Goal: Information Seeking & Learning: Learn about a topic

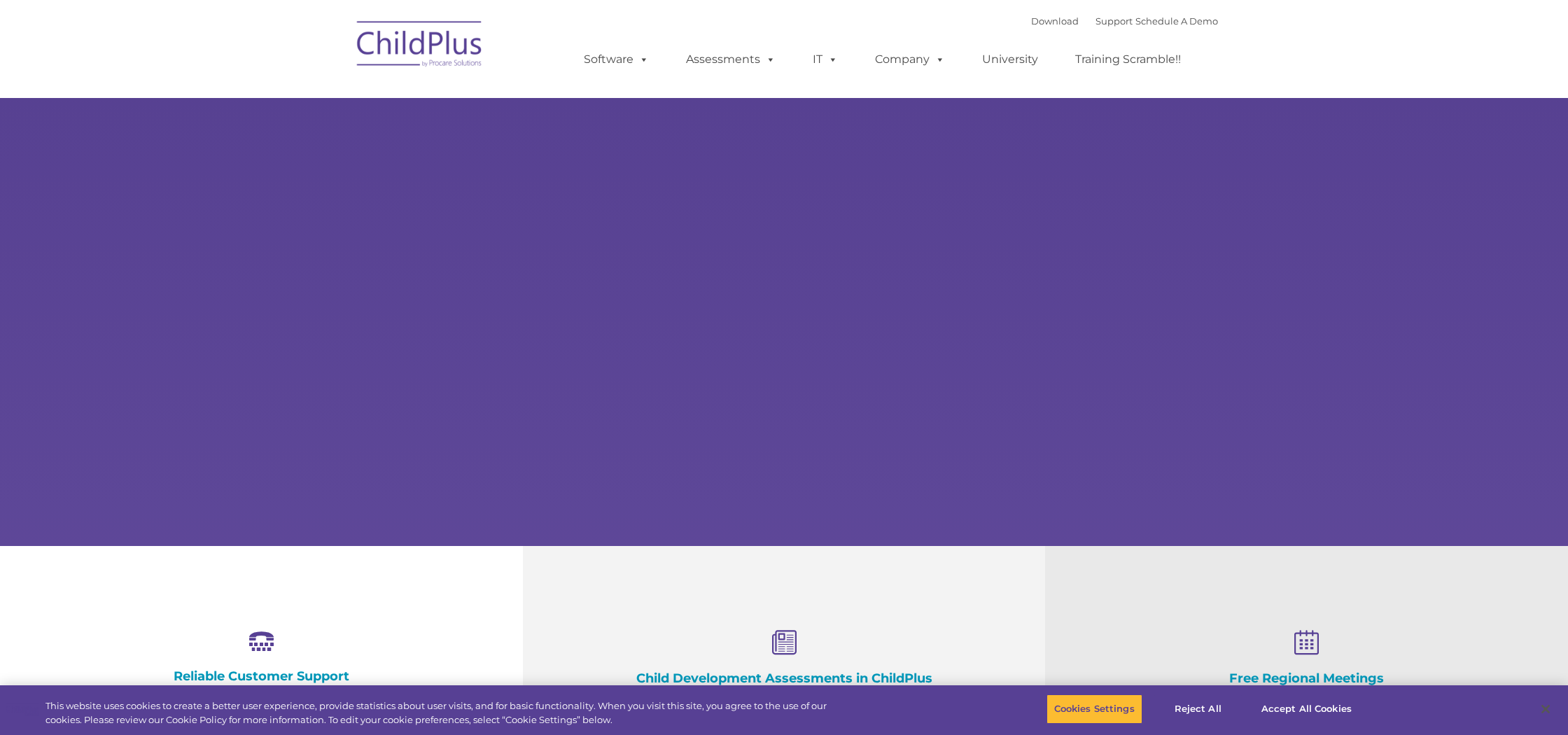
select select "MEDIUM"
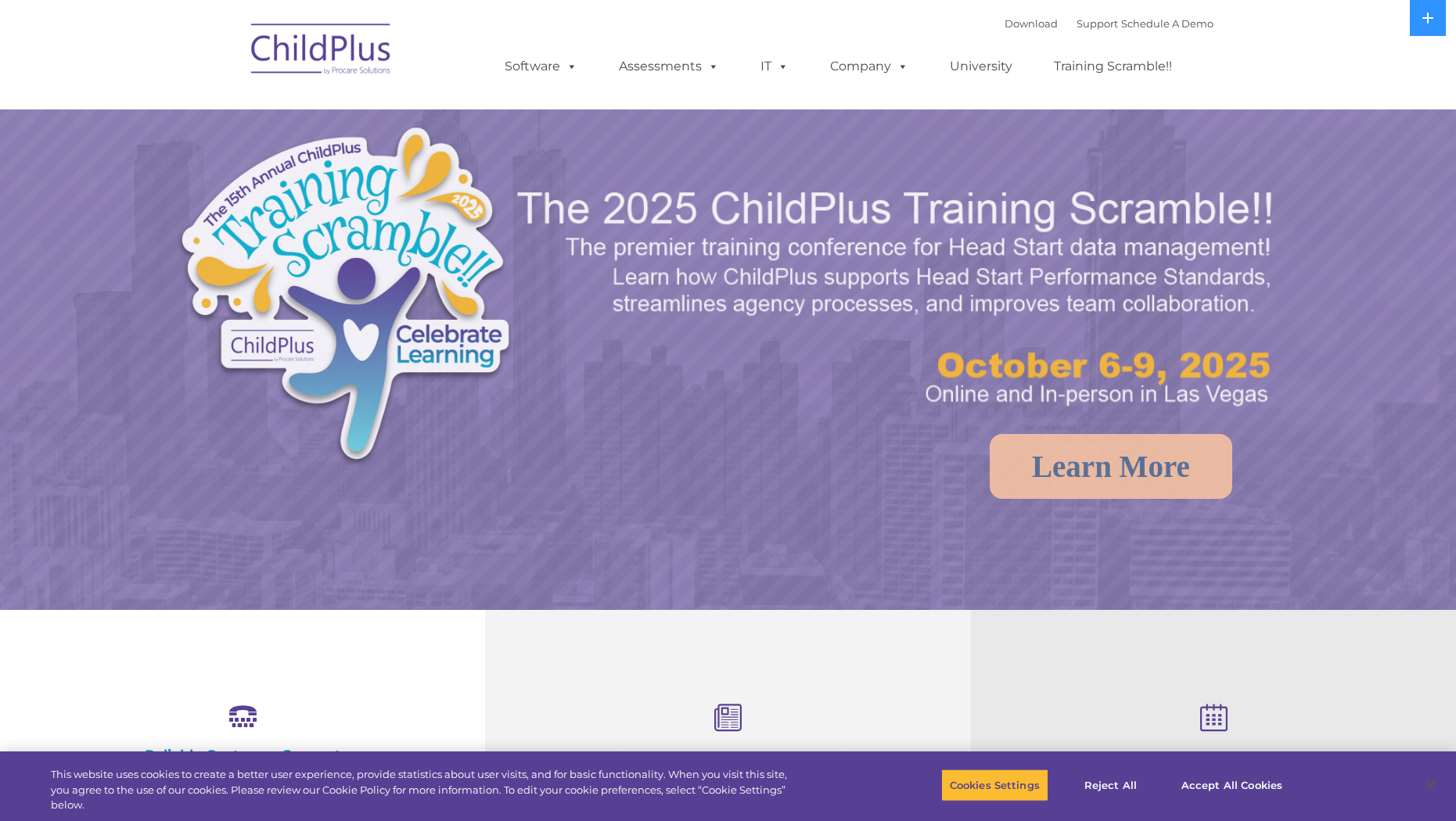
select select "MEDIUM"
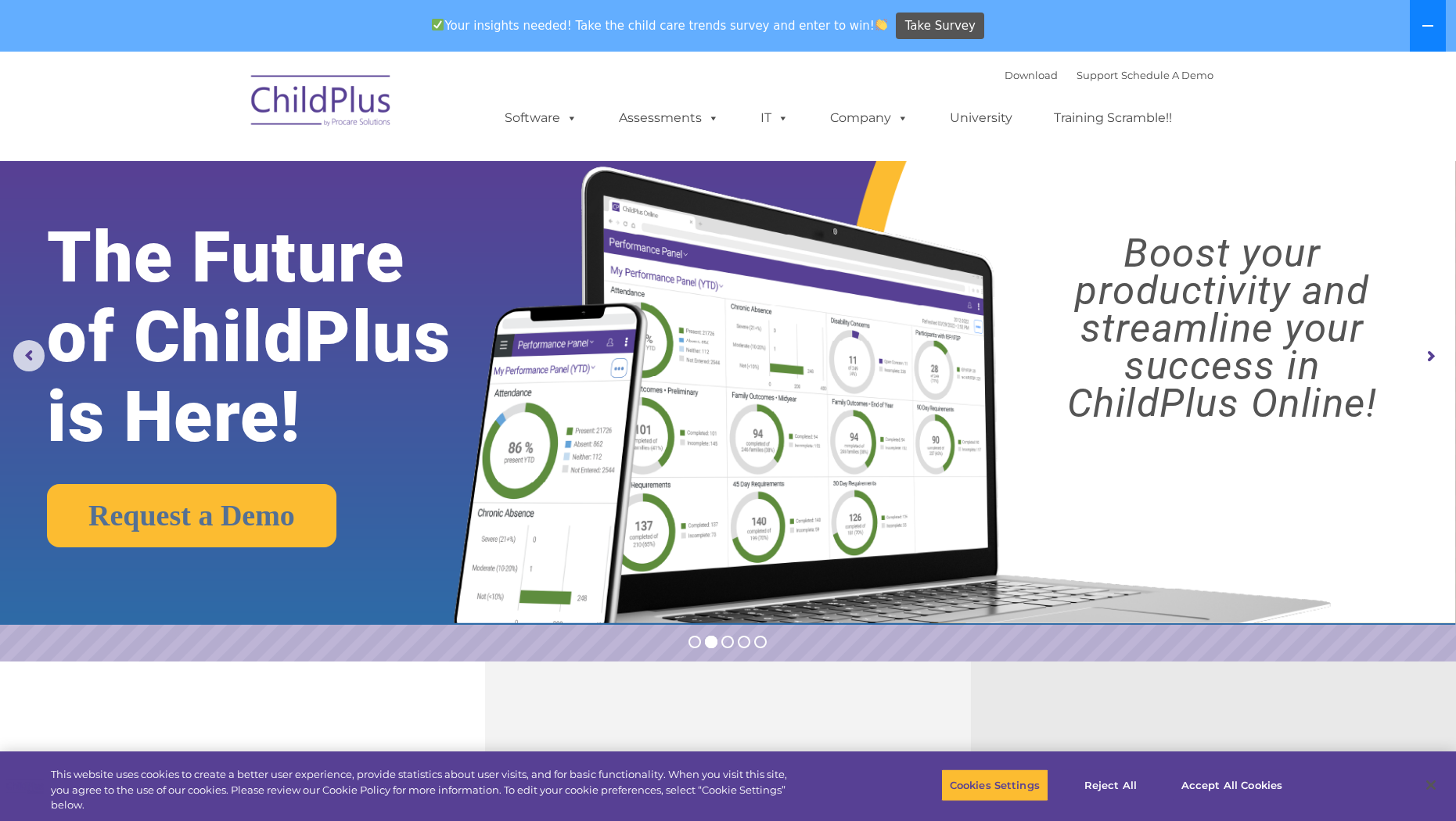
click at [1427, 32] on button at bounding box center [1427, 25] width 36 height 51
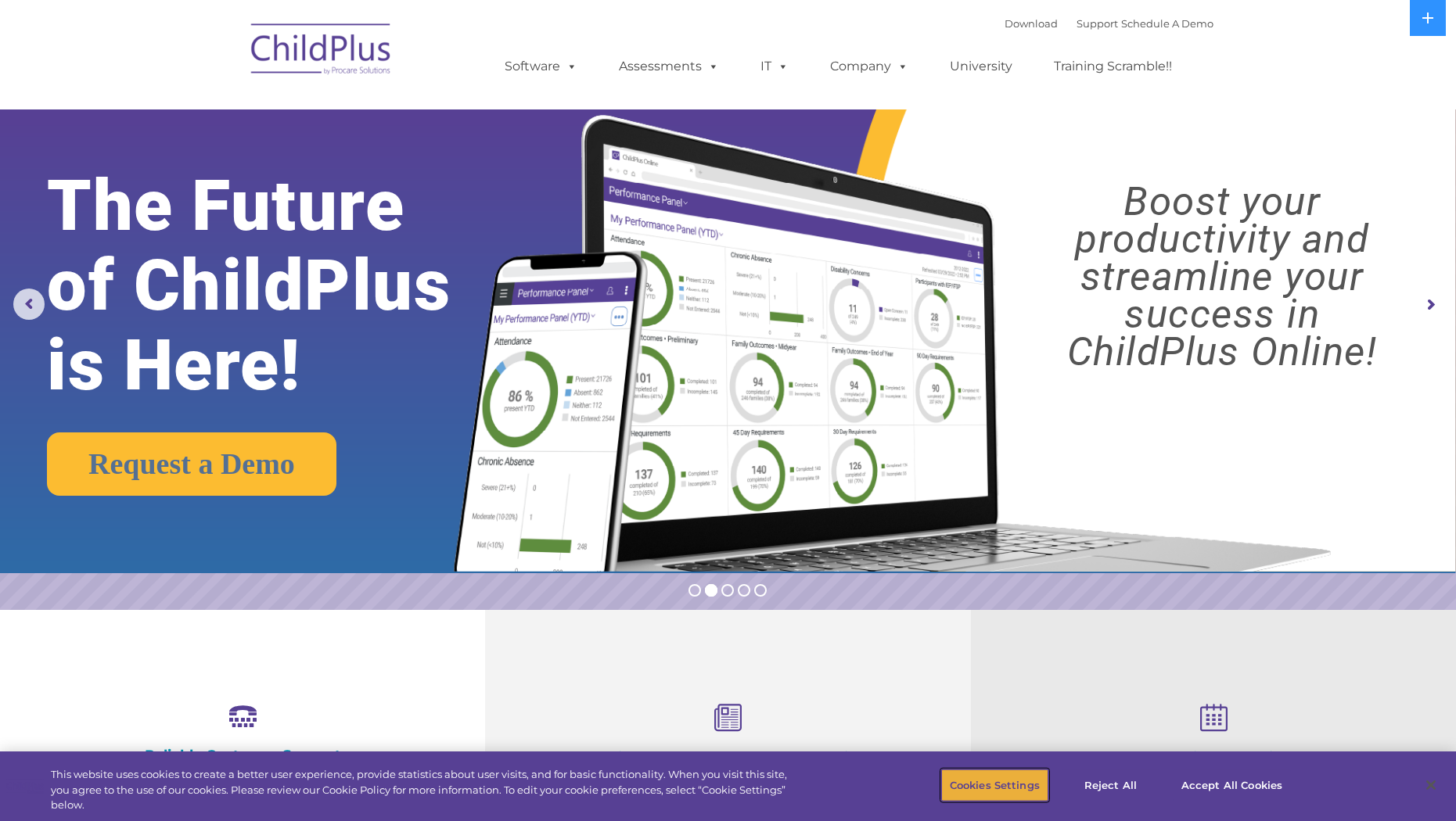
click at [999, 791] on button "Cookies Settings" at bounding box center [994, 785] width 107 height 32
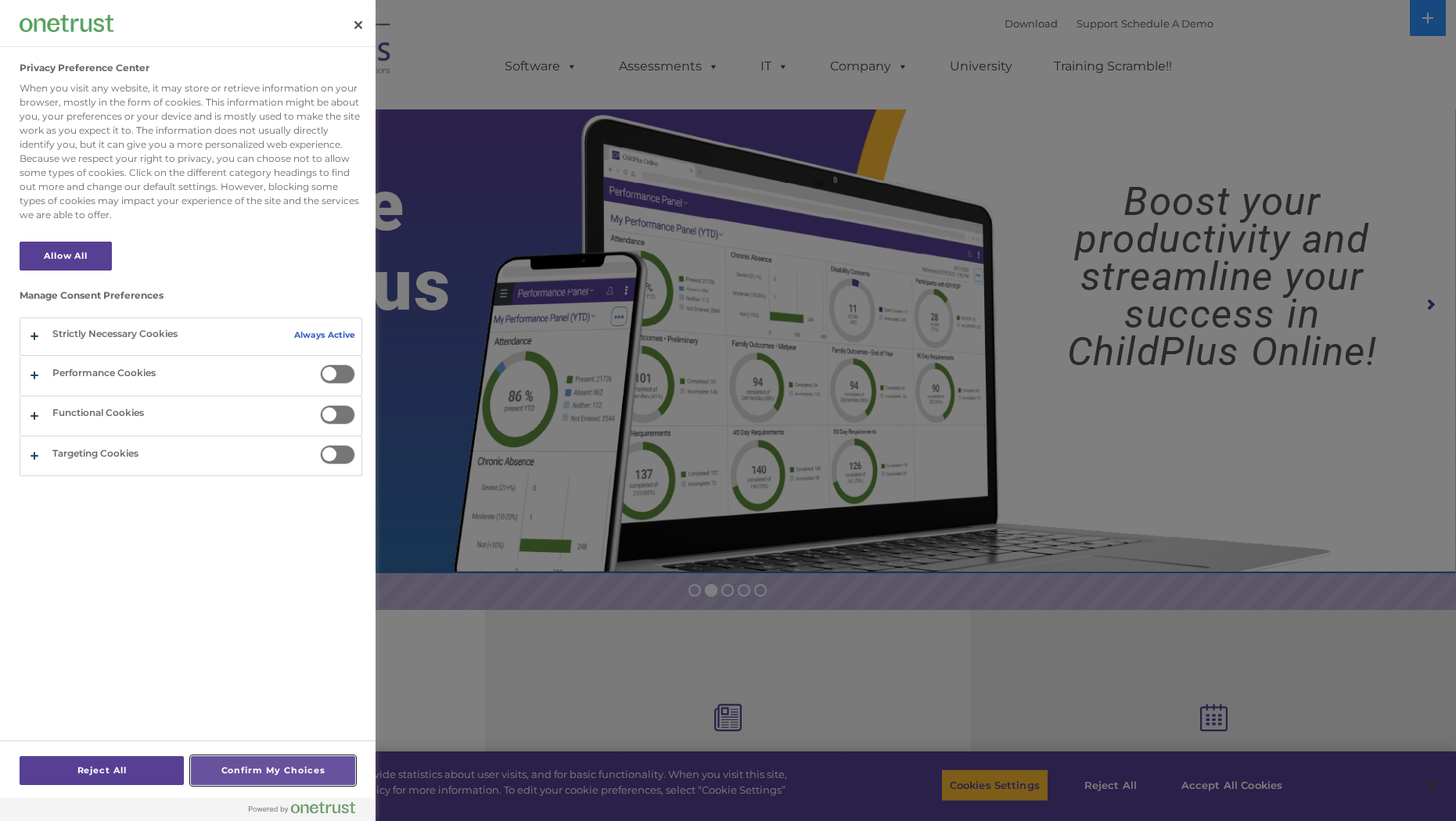
click at [230, 771] on button "Confirm My Choices" at bounding box center [273, 771] width 164 height 29
